Goal: Understand process/instructions: Learn how to perform a task or action

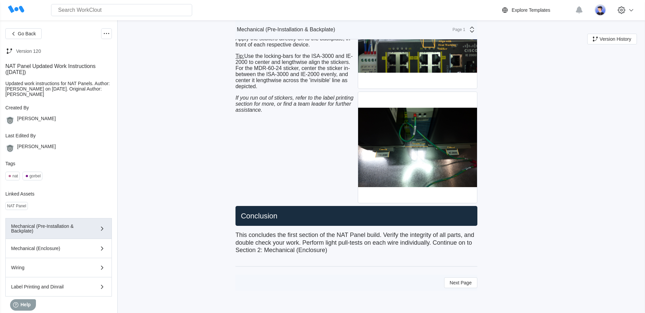
scroll to position [16, 0]
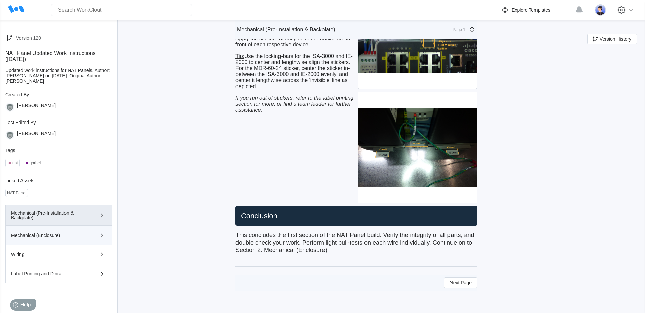
click at [78, 236] on div "Mechanical (Enclosure)" at bounding box center [49, 235] width 76 height 5
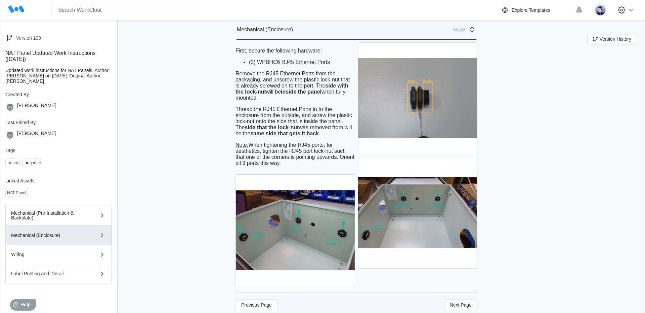
scroll to position [634, 0]
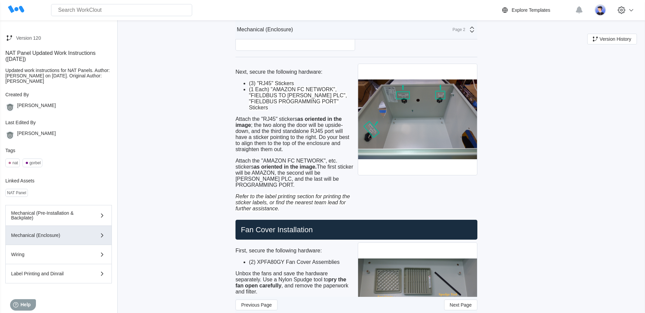
scroll to position [864, 0]
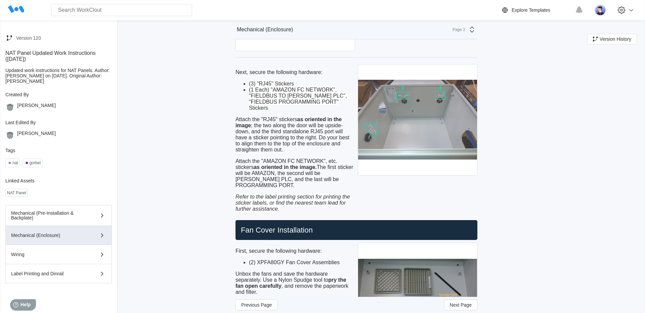
click at [394, 144] on img at bounding box center [417, 119] width 119 height 111
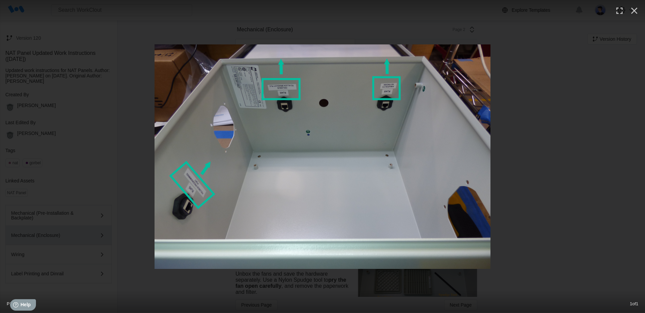
scroll to position [16, 0]
click at [103, 218] on div at bounding box center [322, 156] width 645 height 224
drag, startPoint x: 103, startPoint y: 218, endPoint x: 244, endPoint y: 84, distance: 194.4
click at [244, 84] on div at bounding box center [322, 156] width 645 height 224
click at [638, 12] on icon "button" at bounding box center [634, 10] width 11 height 11
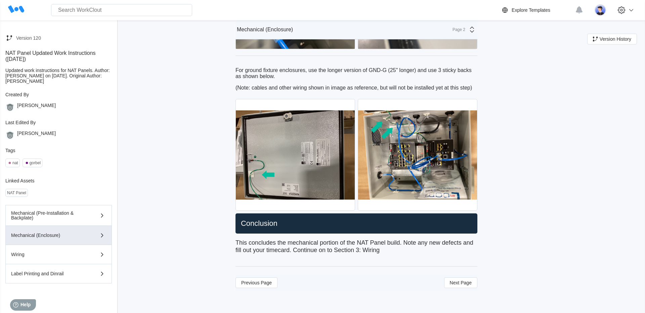
scroll to position [2248, 0]
click at [458, 283] on span "Next Page" at bounding box center [461, 282] width 22 height 5
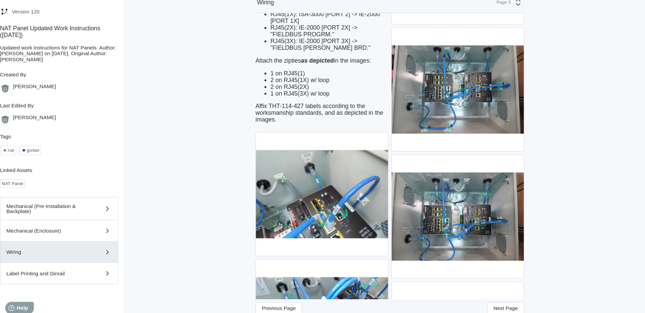
scroll to position [16, 0]
